Goal: Use online tool/utility: Utilize a website feature to perform a specific function

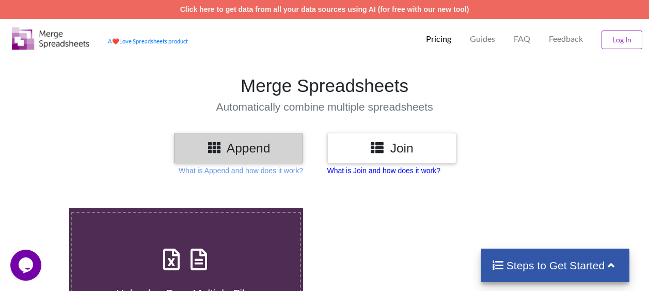
click at [403, 171] on p "What is Join and how does it work?" at bounding box center [383, 170] width 113 height 10
click at [237, 171] on p "What is Append and how does it work?" at bounding box center [241, 170] width 124 height 10
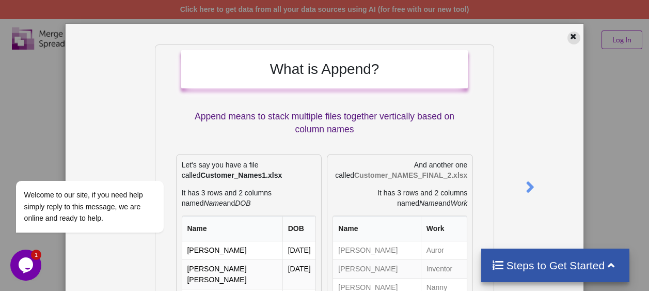
click at [569, 39] on icon at bounding box center [573, 34] width 9 height 7
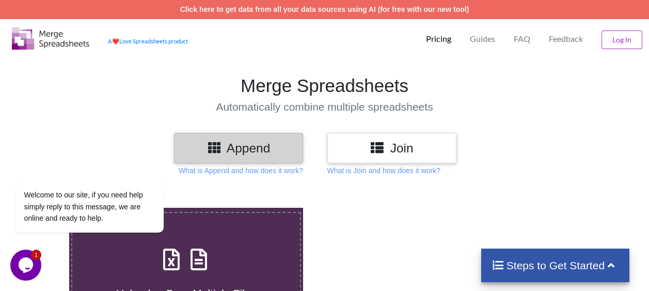
click at [381, 150] on icon at bounding box center [377, 146] width 15 height 13
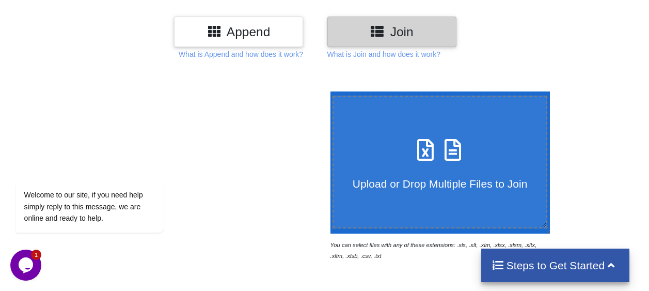
scroll to position [120, 0]
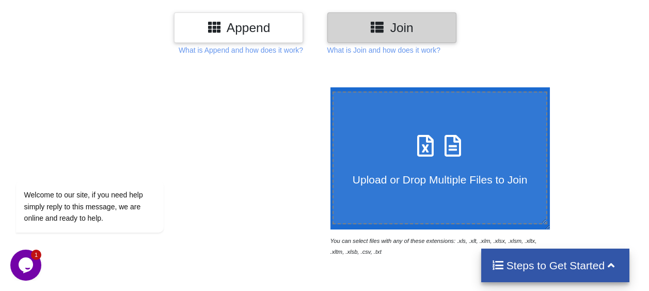
click at [441, 184] on span "Upload or Drop Multiple Files to Join" at bounding box center [440, 179] width 174 height 12
click at [328, 87] on input "Upload or Drop Multiple Files to Join" at bounding box center [328, 87] width 0 height 0
type input "C:\fakepath\raf blender for juicer (破壁机,电动搅拌机 ）.xlsx"
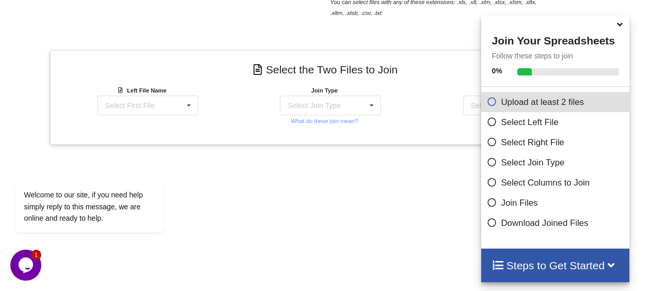
scroll to position [358, 0]
click at [605, 264] on icon at bounding box center [611, 264] width 13 height 11
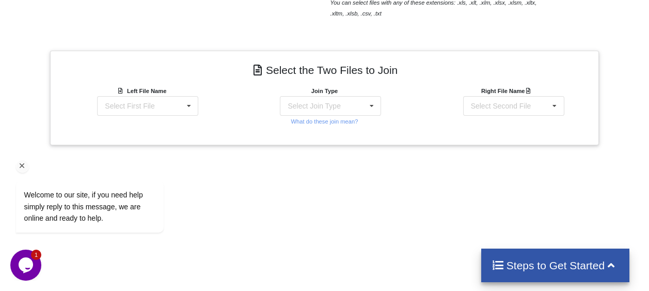
click at [190, 117] on div "Welcome to our site, if you need help simply reply to this message, we are onli…" at bounding box center [103, 162] width 186 height 162
click at [141, 119] on div "Welcome to our site, if you need help simply reply to this message, we are onli…" at bounding box center [103, 162] width 186 height 162
click at [351, 115] on div "Select Join Type INNER JOIN LEFT JOIN RIGHT JOIN FULL JOIN" at bounding box center [330, 106] width 101 height 20
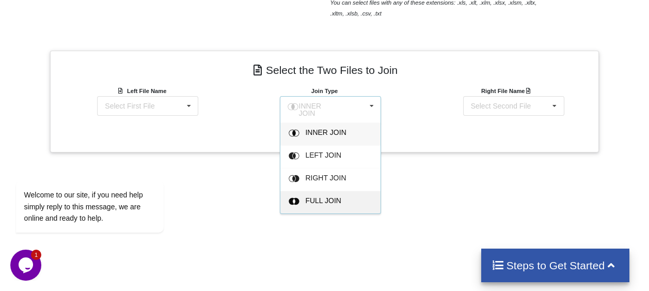
click at [327, 204] on span "FULL JOIN" at bounding box center [324, 200] width 36 height 8
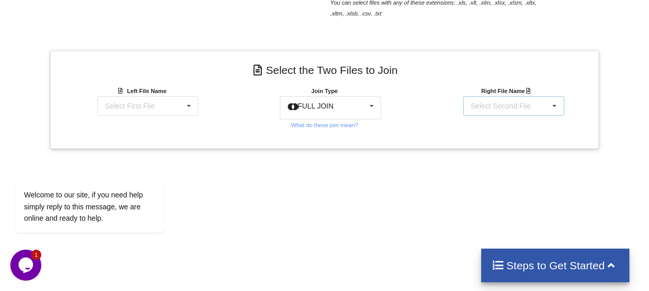
click at [542, 116] on div "Select Second File raf blender for juicer (破壁机,电动搅拌机 ）.xlsx : Sheet1" at bounding box center [513, 106] width 101 height 20
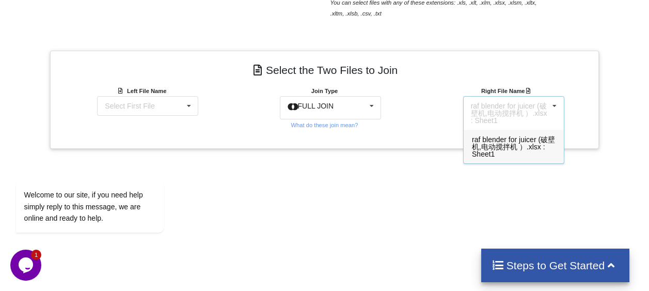
click at [513, 157] on span "raf blender for juicer (破壁机,电动搅拌机 ）.xlsx : Sheet1" at bounding box center [513, 146] width 83 height 23
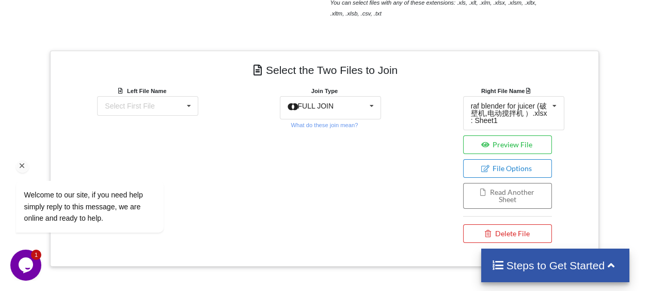
click at [166, 121] on div "Welcome to our site, if you need help simply reply to this message, we are onli…" at bounding box center [103, 162] width 186 height 162
click at [192, 118] on div "Welcome to our site, if you need help simply reply to this message, we are onli…" at bounding box center [103, 162] width 186 height 162
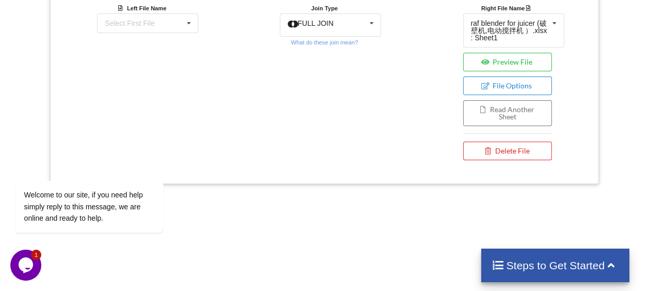
scroll to position [465, 0]
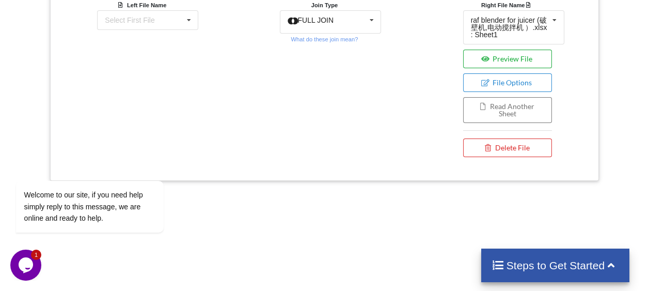
click at [513, 68] on button "Preview File" at bounding box center [507, 59] width 89 height 19
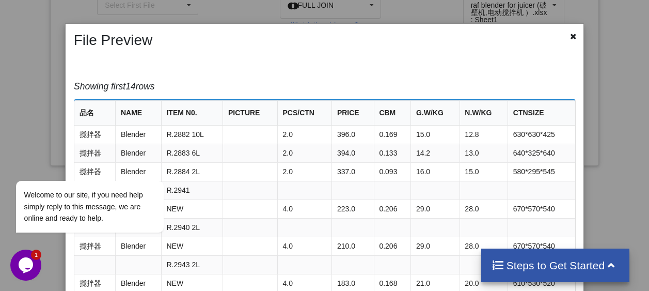
scroll to position [411, 0]
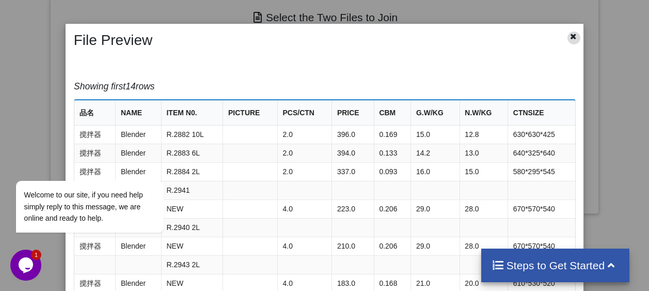
click at [569, 39] on icon at bounding box center [573, 34] width 9 height 7
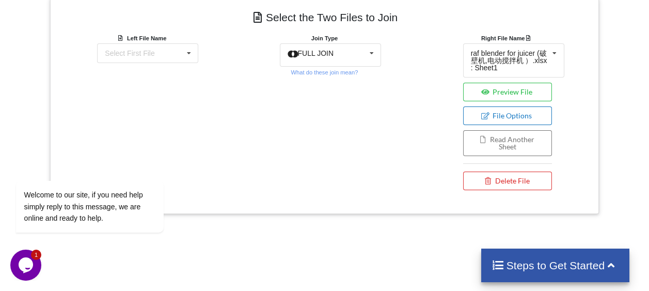
click at [508, 125] on button "File Options" at bounding box center [507, 115] width 89 height 19
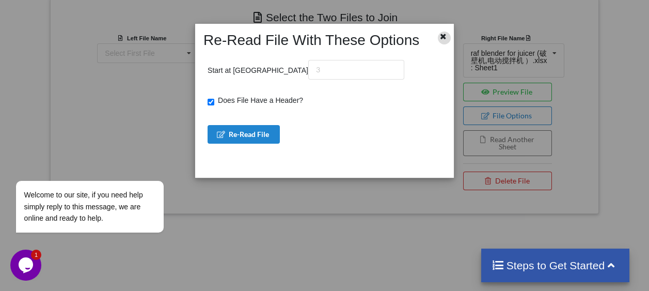
click at [447, 42] on div at bounding box center [444, 37] width 13 height 13
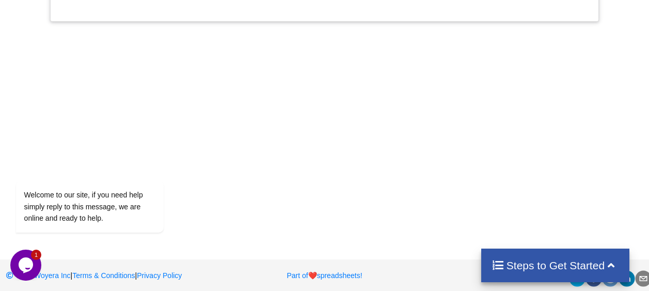
scroll to position [667, 0]
